Goal: Find contact information: Find contact information

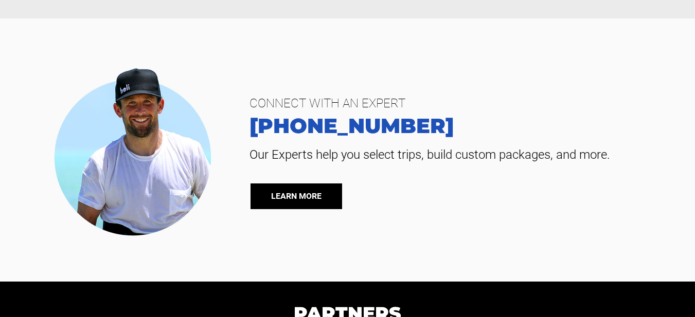
scroll to position [537, 0]
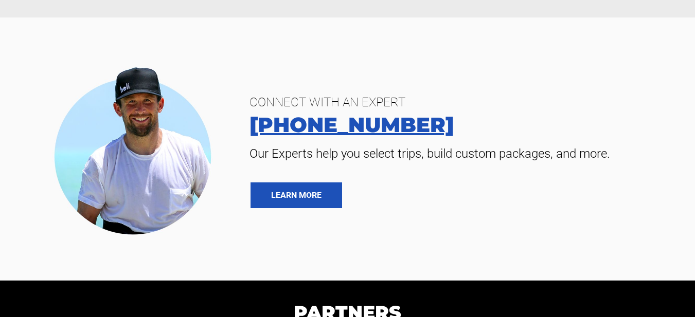
click at [308, 125] on link "[PHONE_NUMBER]" at bounding box center [461, 125] width 438 height 21
drag, startPoint x: 268, startPoint y: 122, endPoint x: 240, endPoint y: 100, distance: 35.9
click at [240, 100] on div "CONNECT WITH AN EXPERT [PHONE_NUMBER] Our Experts help you select trips, build …" at bounding box center [460, 149] width 453 height 118
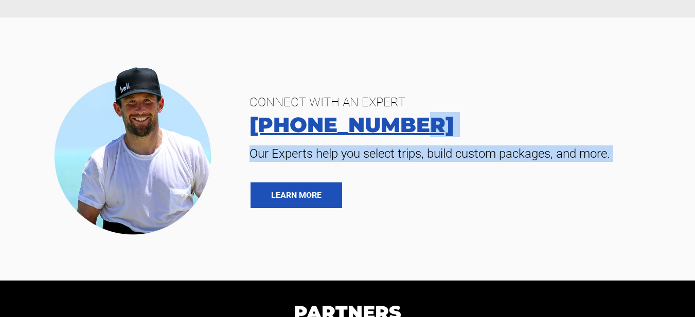
drag, startPoint x: 239, startPoint y: 125, endPoint x: 417, endPoint y: 127, distance: 178.5
click at [418, 127] on div "CONNECT WITH AN EXPERT [PHONE_NUMBER] Our Experts help you select trips, build …" at bounding box center [460, 149] width 453 height 118
click at [411, 123] on link "[PHONE_NUMBER]" at bounding box center [461, 125] width 438 height 21
click at [243, 123] on link "[PHONE_NUMBER]" at bounding box center [461, 125] width 438 height 21
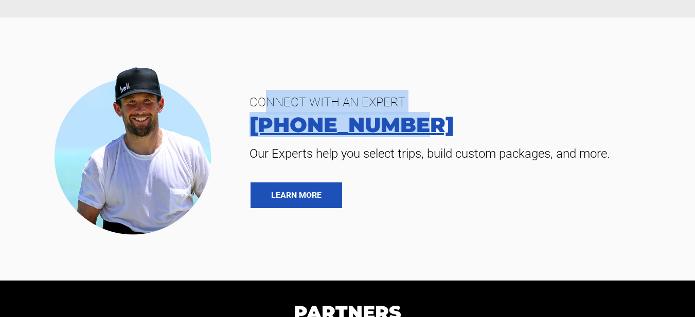
drag, startPoint x: 263, startPoint y: 105, endPoint x: 418, endPoint y: 126, distance: 156.7
click at [418, 126] on div "CONNECT WITH AN EXPERT [PHONE_NUMBER] Our Experts help you select trips, build …" at bounding box center [460, 149] width 453 height 118
copy div "NNECT WITH AN EXPERT [PHONE_NUMBER]"
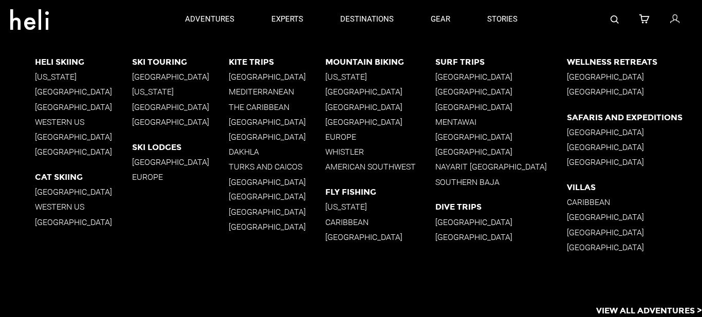
click at [254, 117] on p "[GEOGRAPHIC_DATA]" at bounding box center [277, 122] width 97 height 10
click at [254, 118] on div "Heli Skiing Alaska British Columbia South America Western US New Zealand Icelan…" at bounding box center [369, 164] width 668 height 251
